Goal: Task Accomplishment & Management: Manage account settings

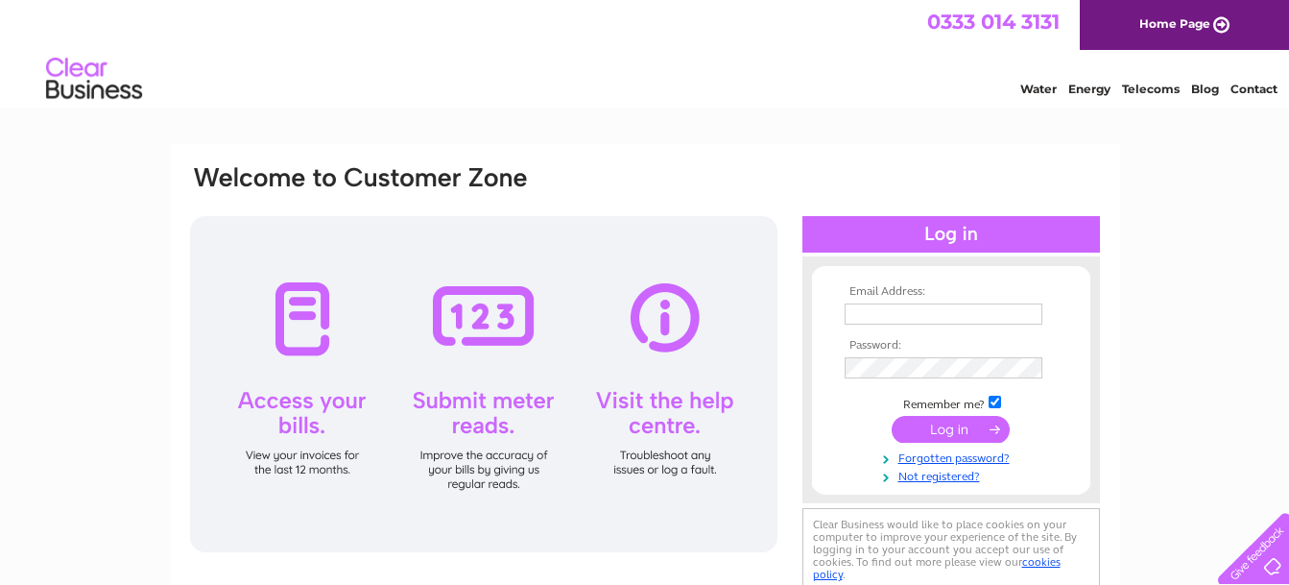
type input "accounts@rosebankrecovery.co.uk"
click at [948, 425] on input "submit" at bounding box center [951, 429] width 118 height 27
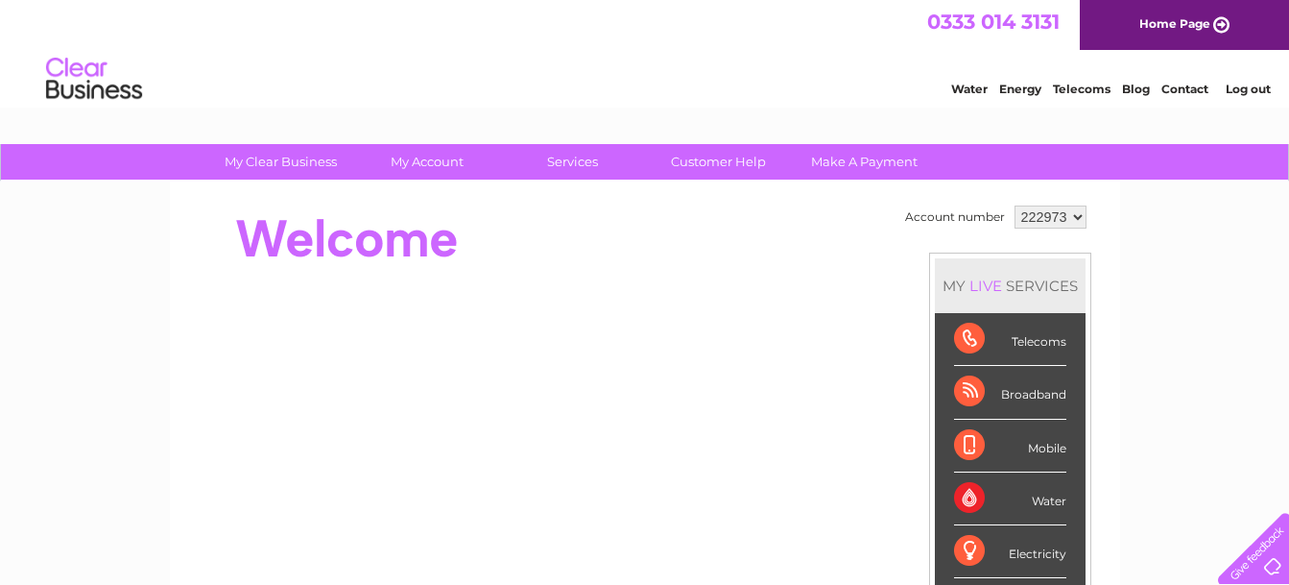
click at [1085, 213] on select "222973 222980" at bounding box center [1051, 216] width 72 height 23
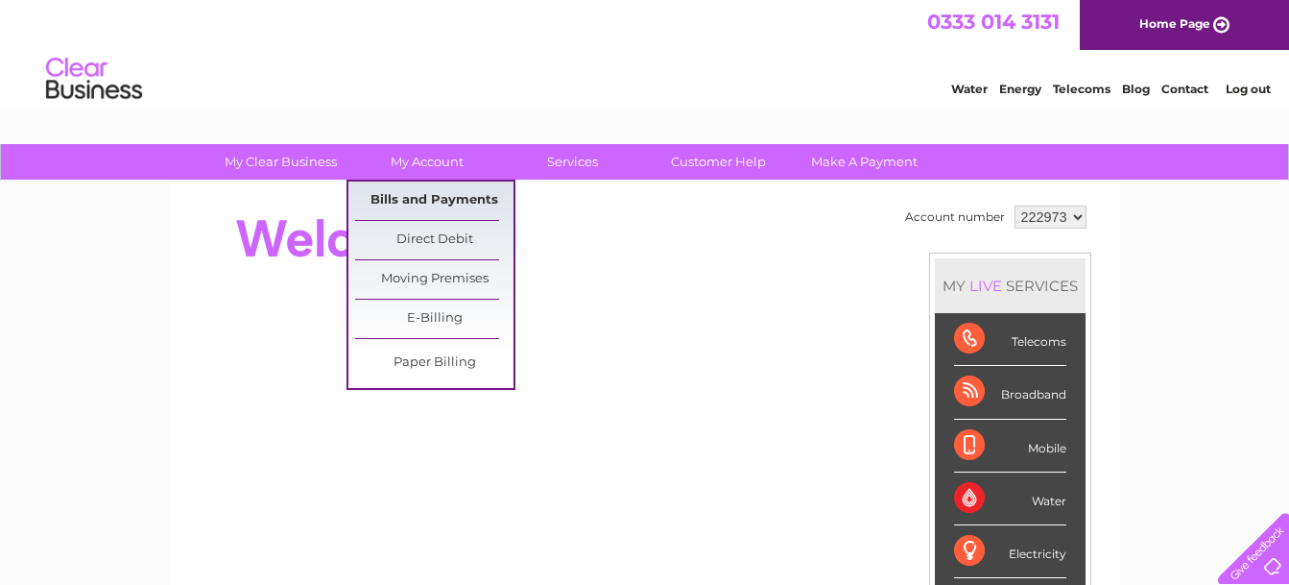
click at [424, 204] on link "Bills and Payments" at bounding box center [434, 200] width 158 height 38
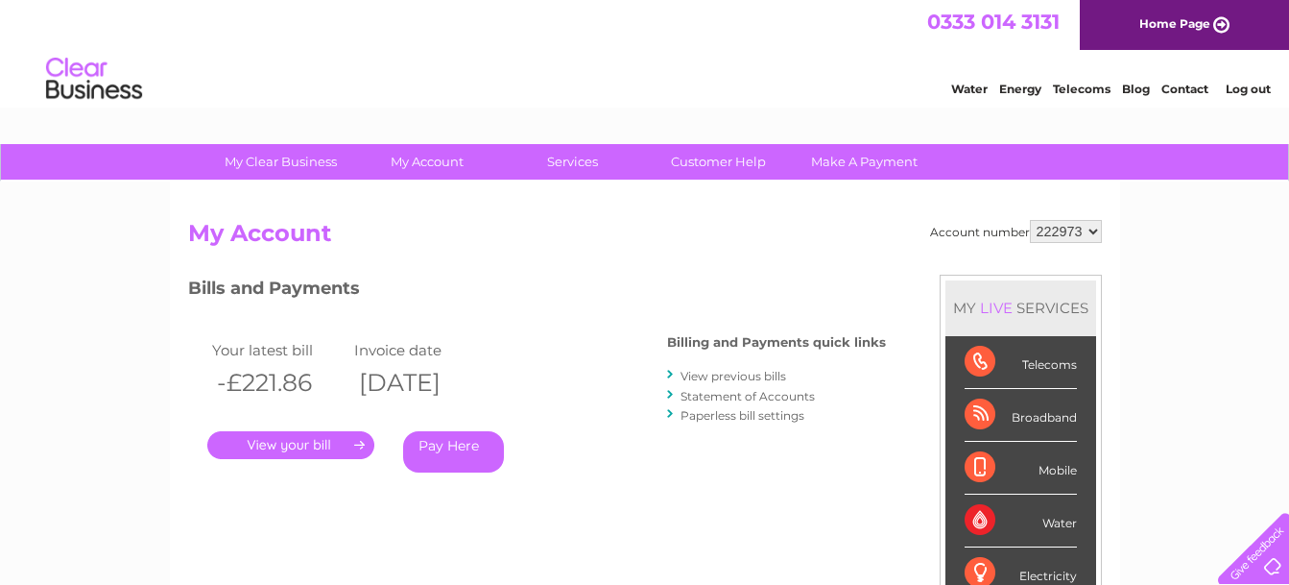
click at [1097, 233] on select "222973 222980" at bounding box center [1066, 231] width 72 height 23
select select "222980"
click at [1030, 220] on select "222973 222980" at bounding box center [1066, 231] width 72 height 23
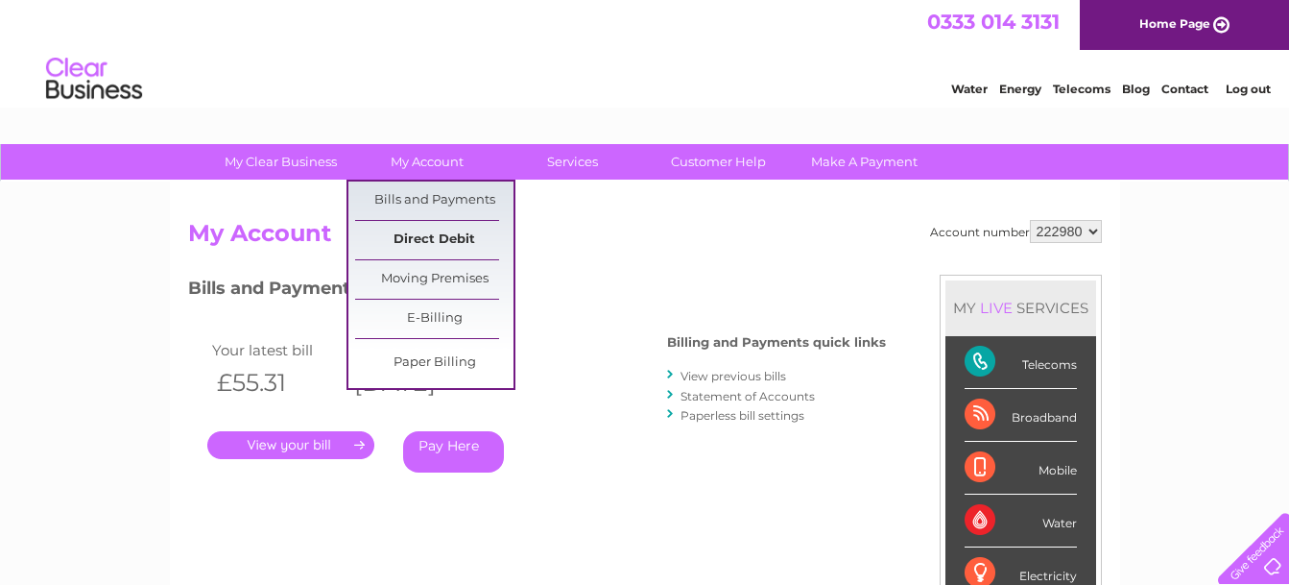
click at [418, 238] on link "Direct Debit" at bounding box center [434, 240] width 158 height 38
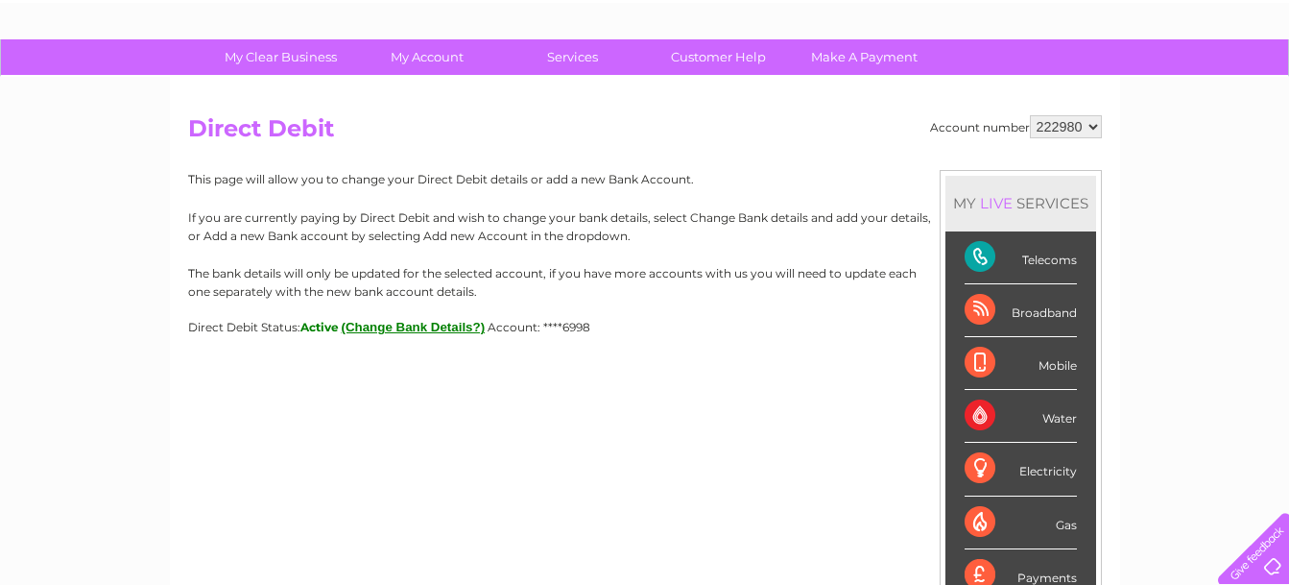
scroll to position [201, 0]
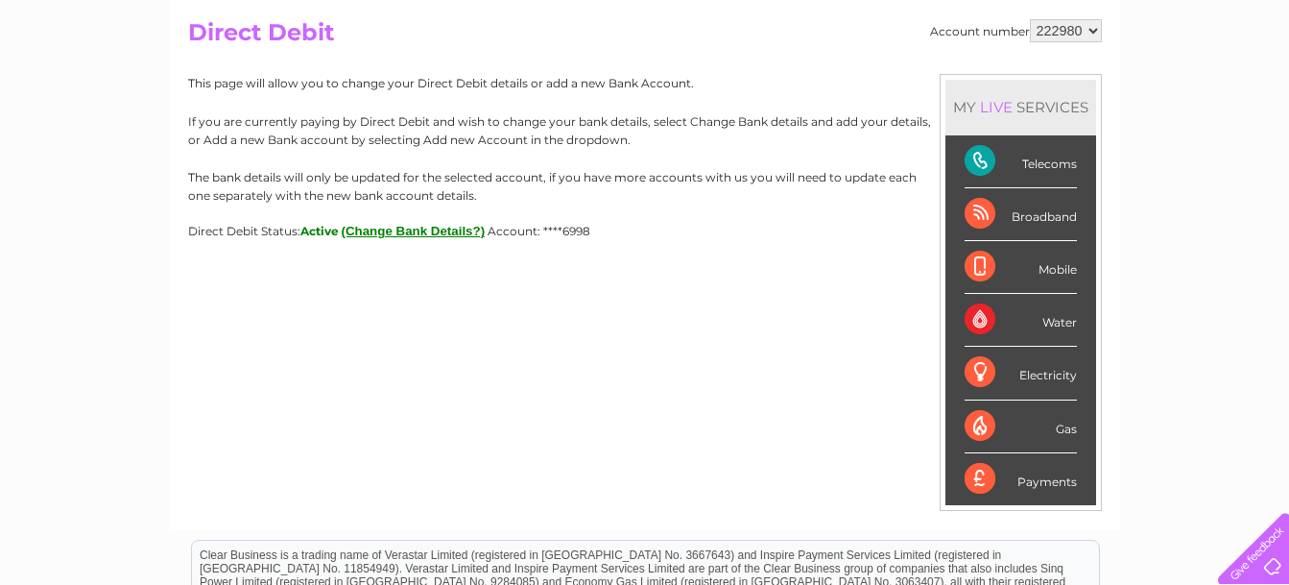
click at [981, 161] on div "Telecoms" at bounding box center [1021, 161] width 112 height 53
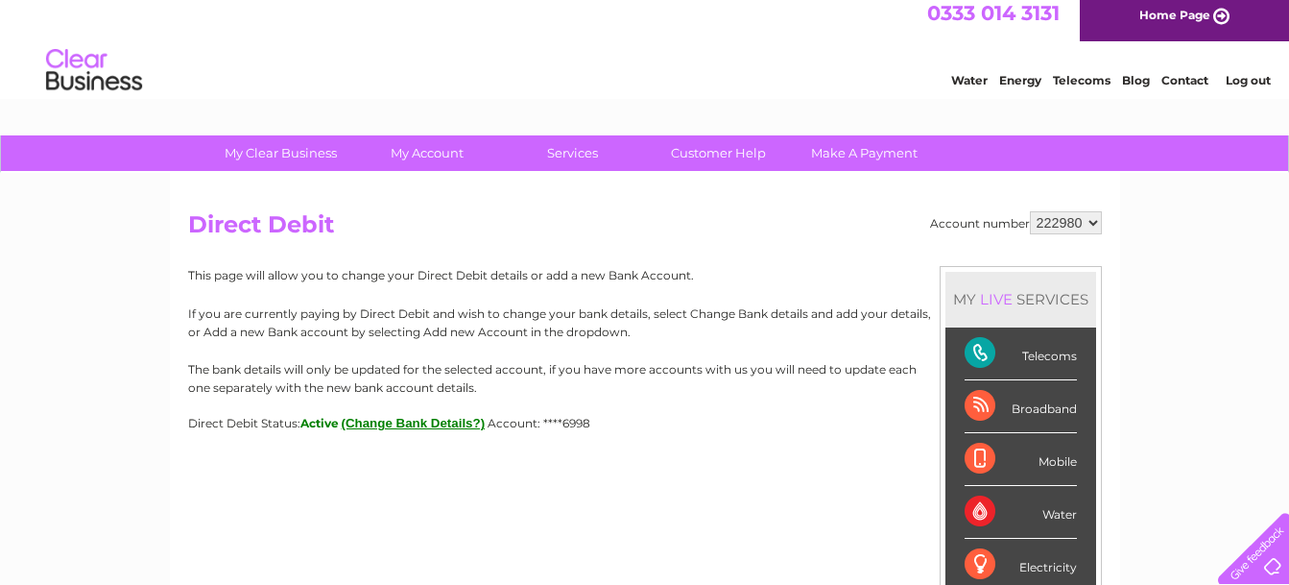
scroll to position [0, 0]
